Goal: Navigation & Orientation: Find specific page/section

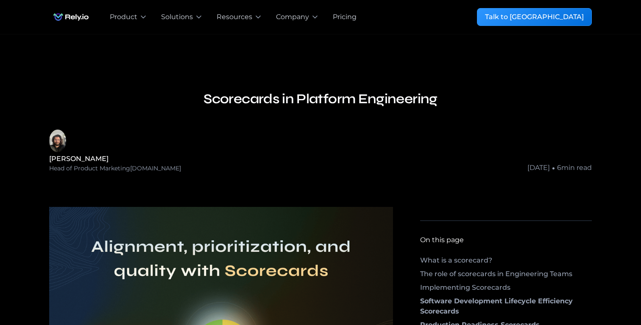
scroll to position [2, 0]
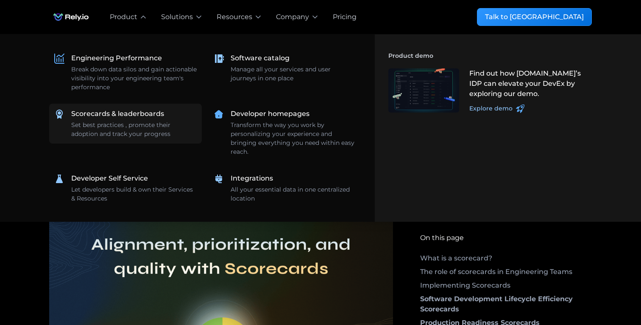
click at [125, 122] on div "Set best practices , promote their adoption and track your progress" at bounding box center [134, 129] width 126 height 18
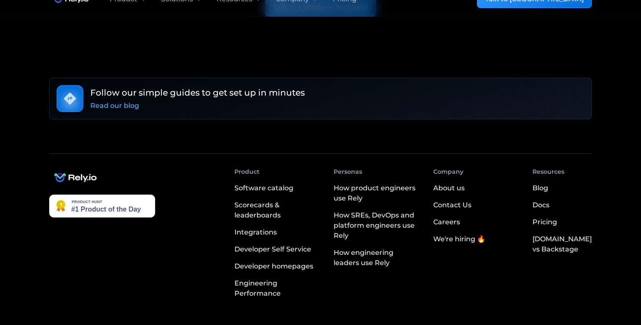
scroll to position [2126, 0]
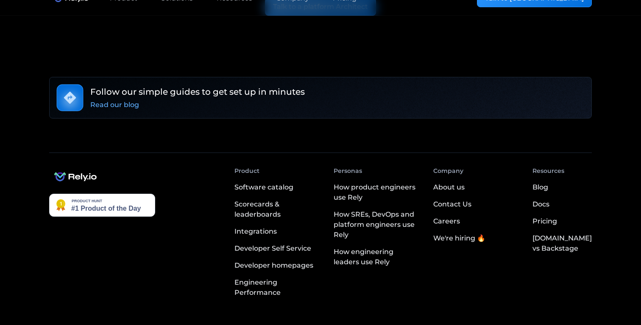
click at [550, 203] on div "Docs" at bounding box center [541, 204] width 17 height 10
